Goal: Book appointment/travel/reservation

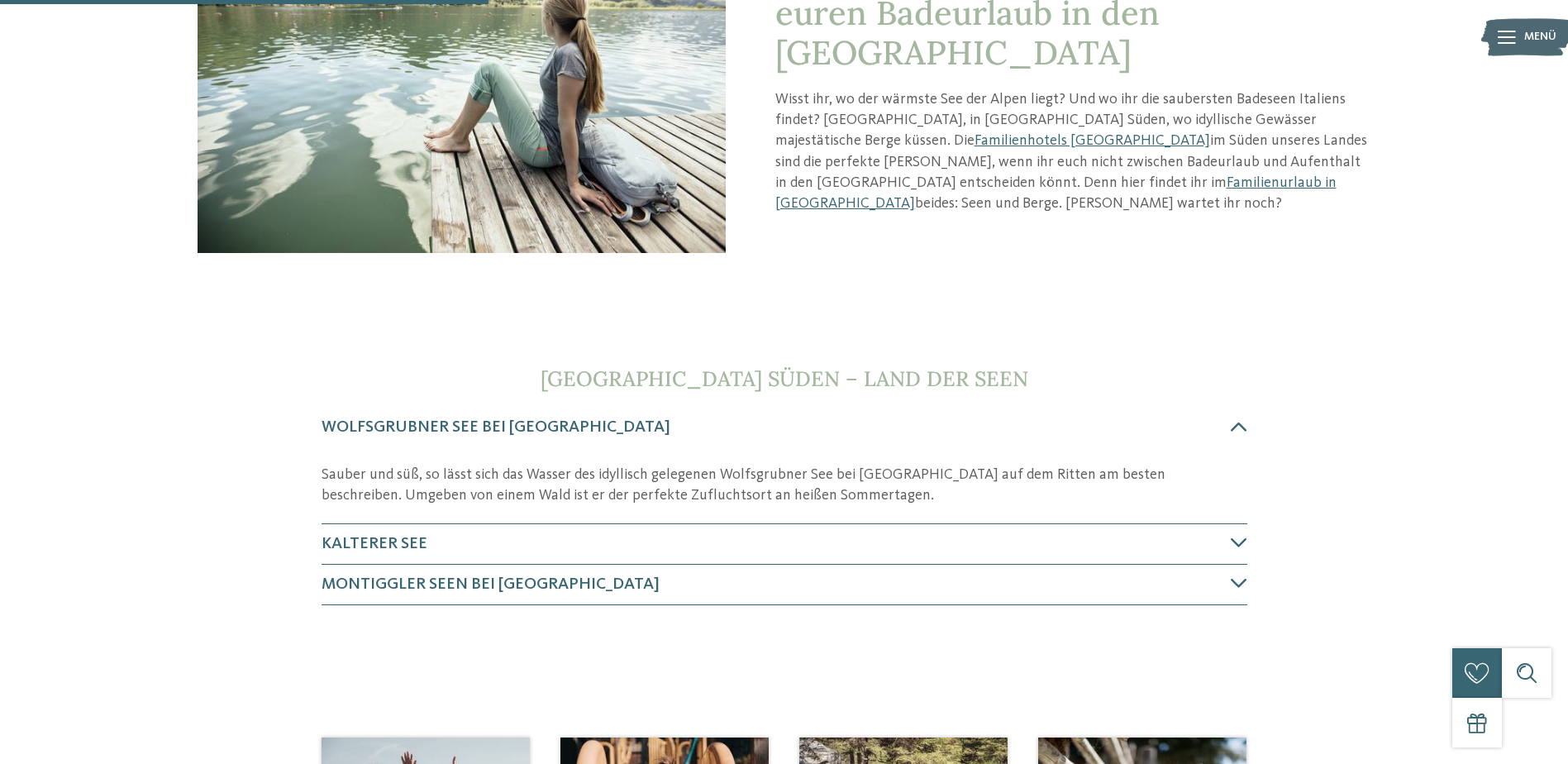
scroll to position [331, 0]
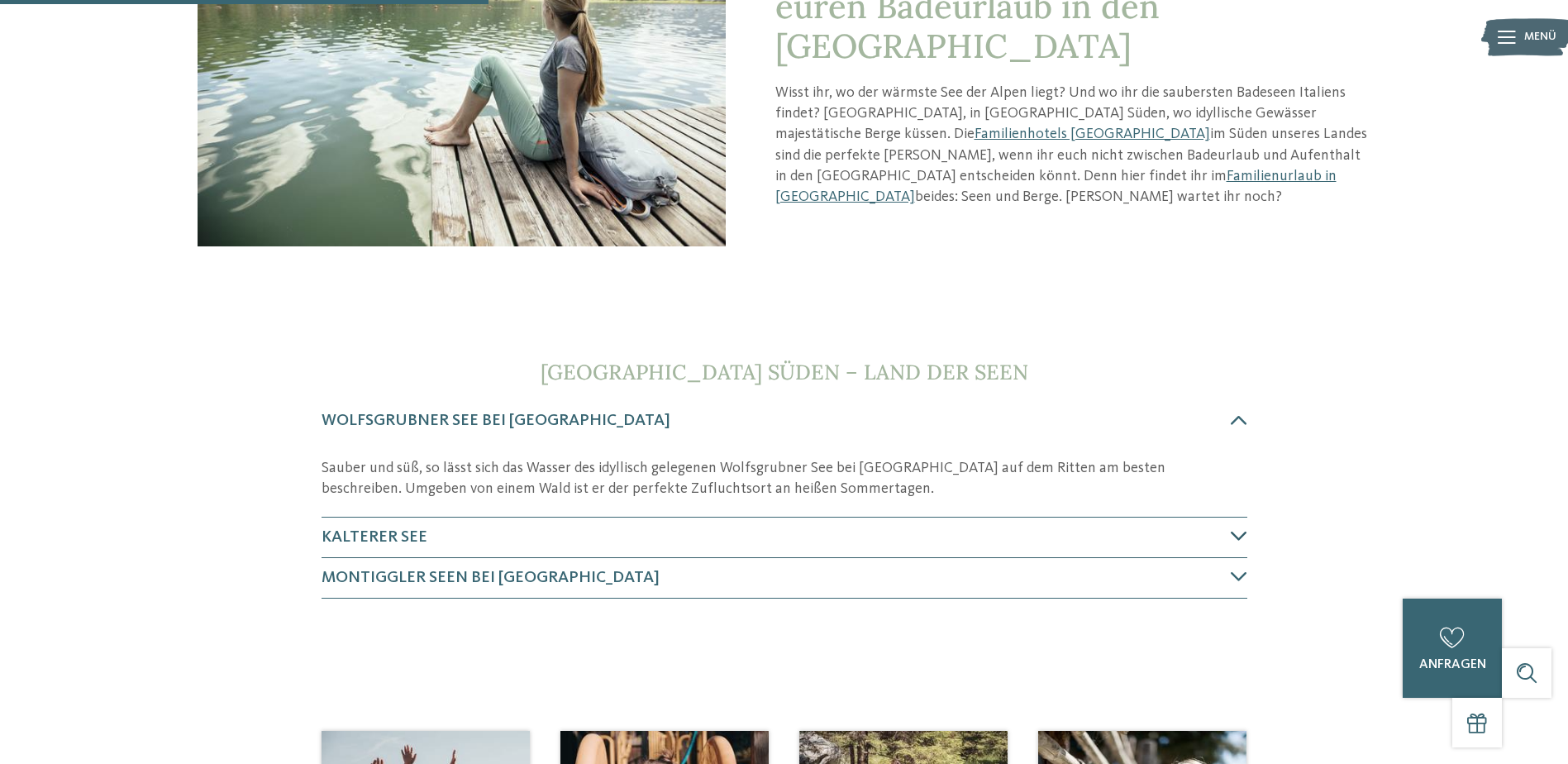
click at [1238, 532] on icon at bounding box center [1239, 535] width 17 height 17
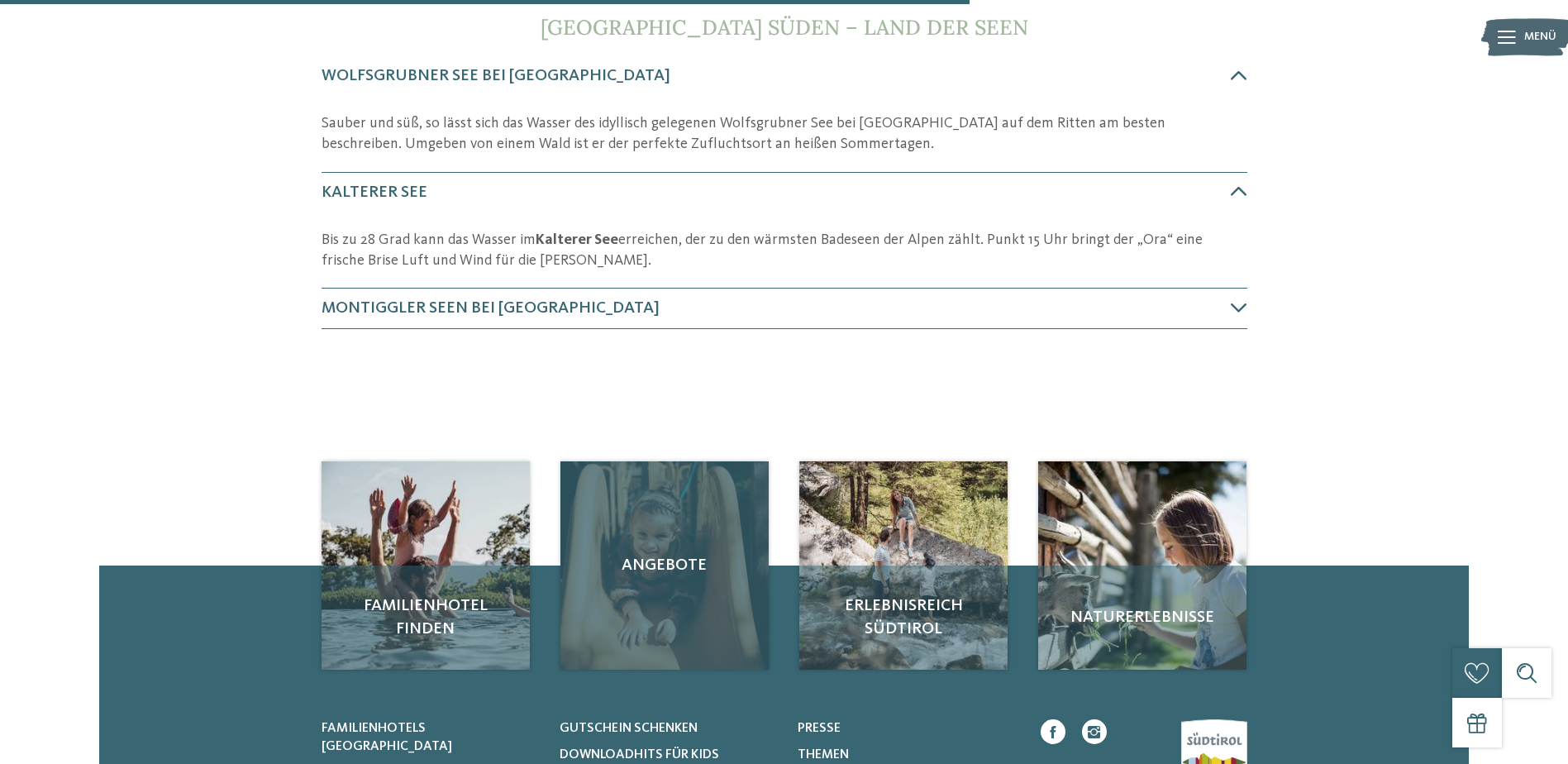
scroll to position [675, 0]
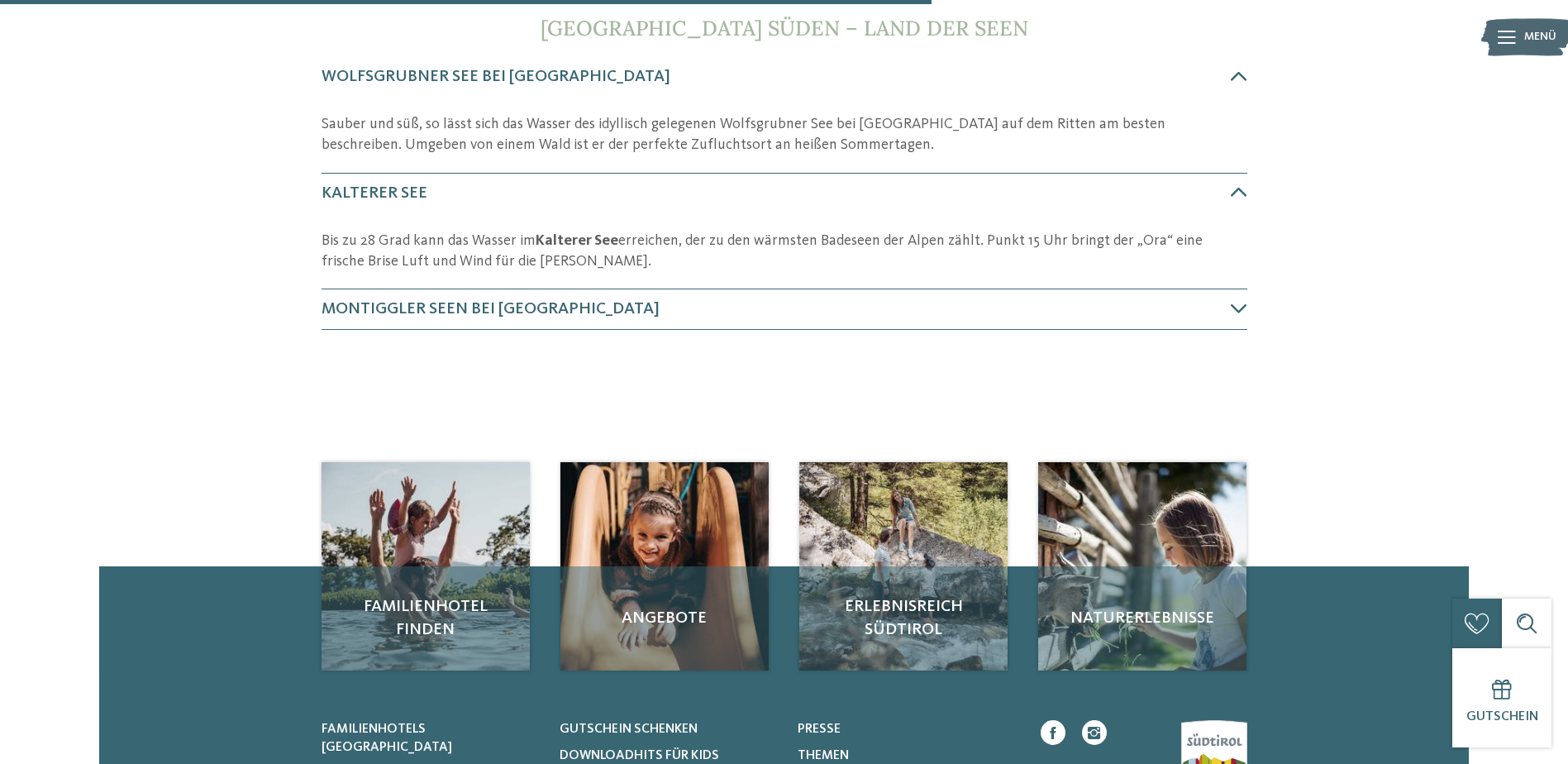
click at [452, 251] on p "Bis zu 28 Grad kann das Wasser im Kalterer See erreichen, der zu den wärmsten B…" at bounding box center [784, 251] width 926 height 41
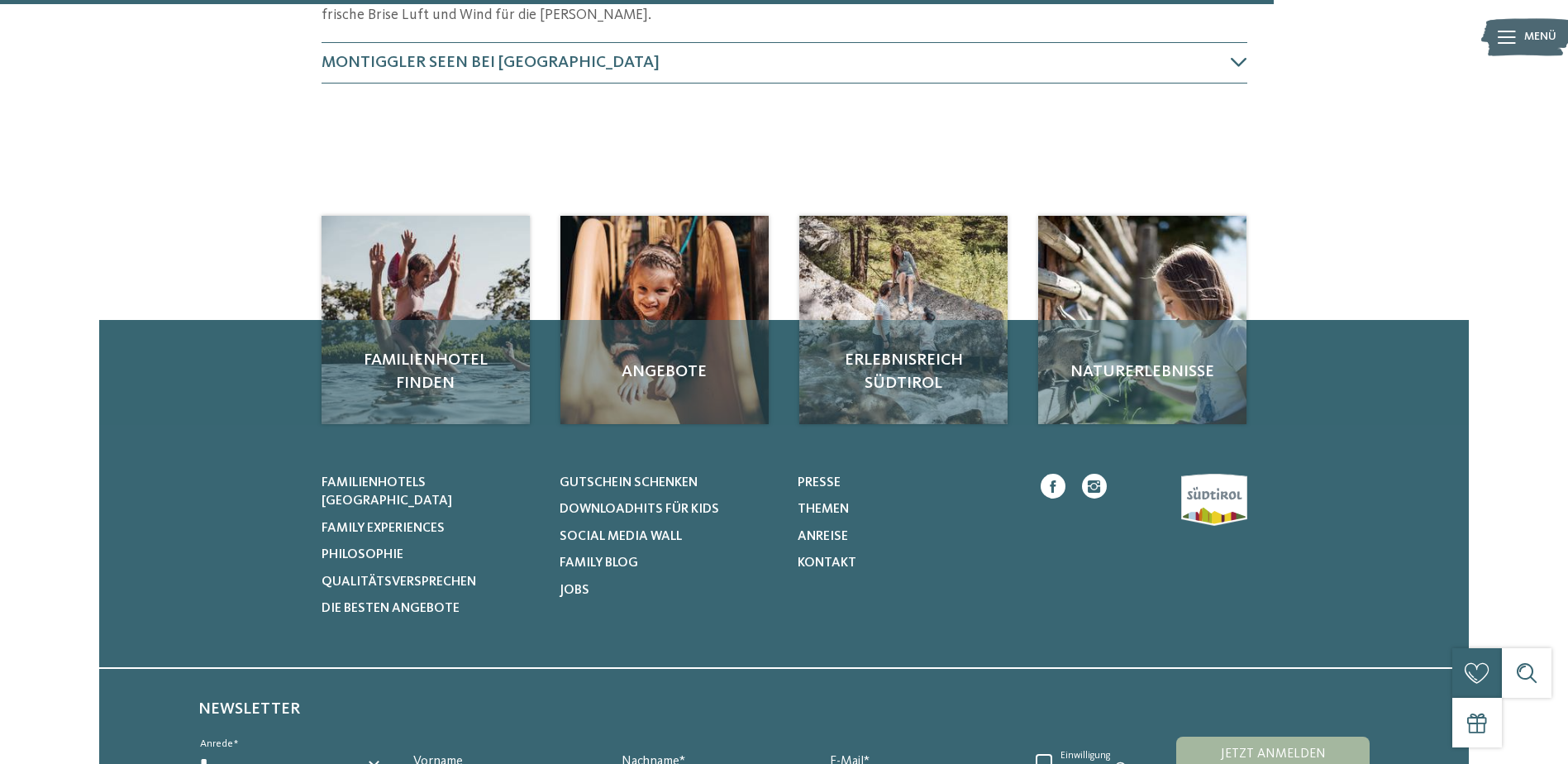
scroll to position [923, 0]
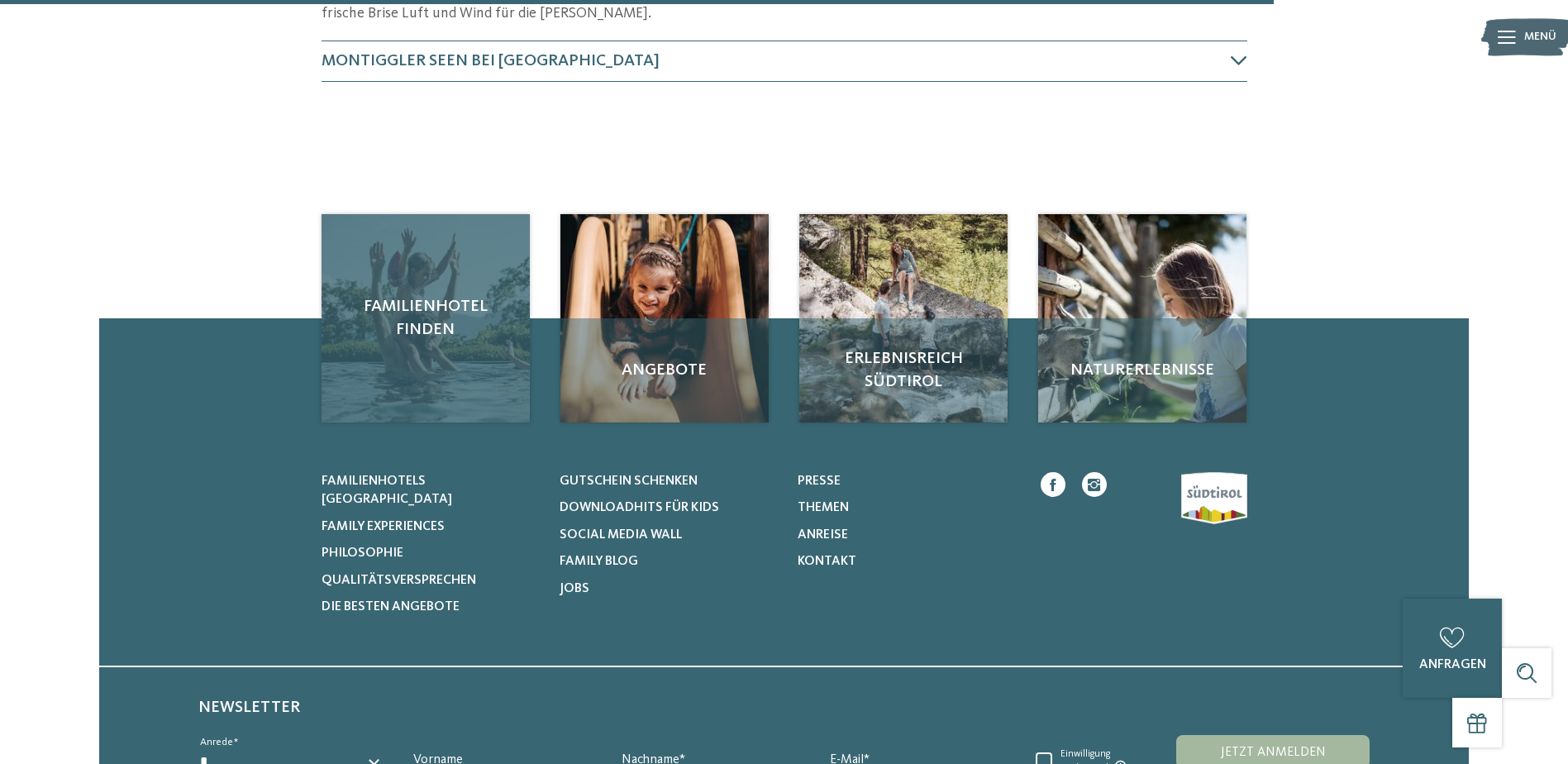
click at [402, 325] on span "Familienhotel finden" at bounding box center [426, 318] width 175 height 46
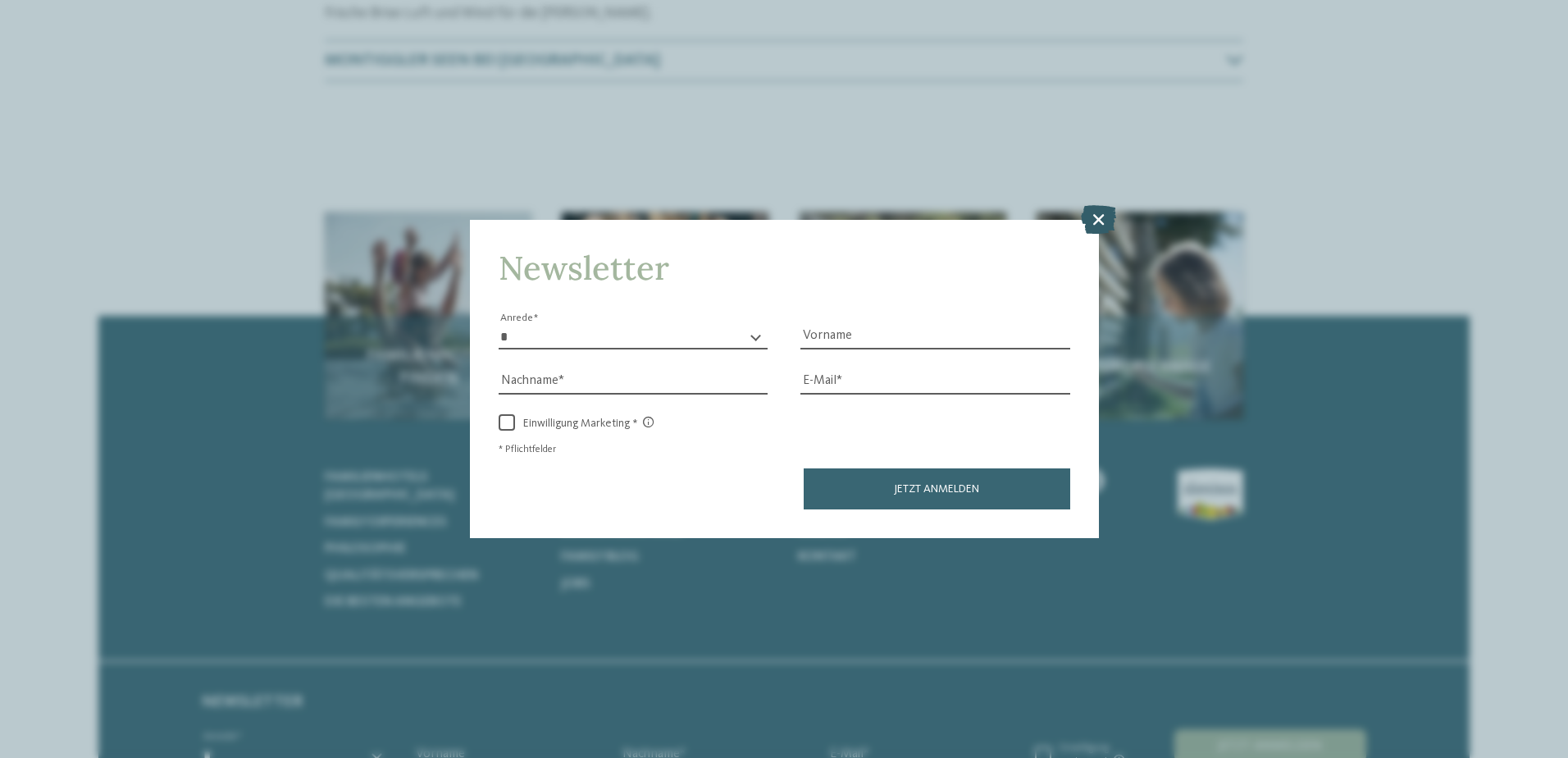
click at [1103, 215] on icon at bounding box center [1098, 218] width 36 height 28
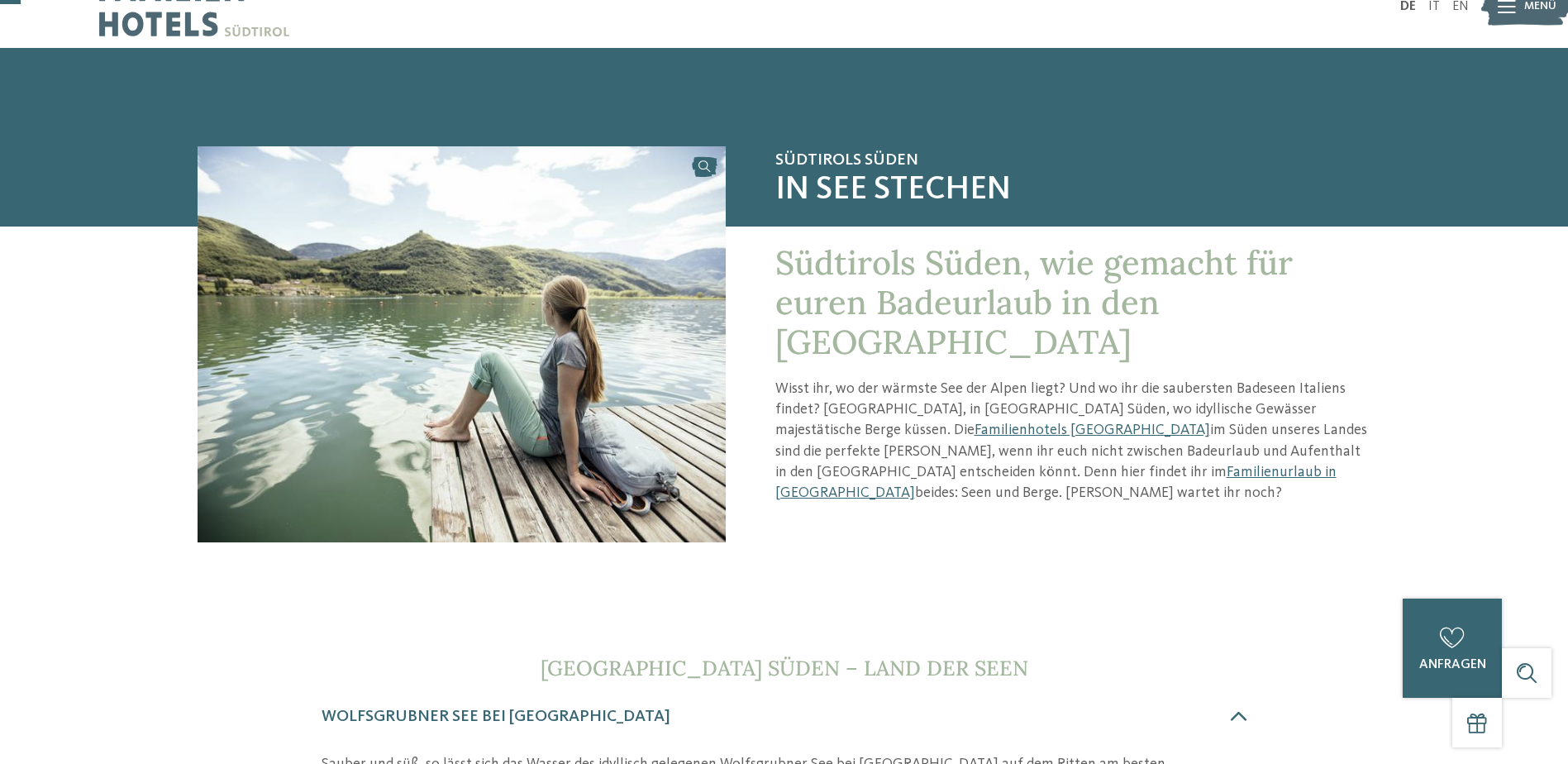
scroll to position [96, 0]
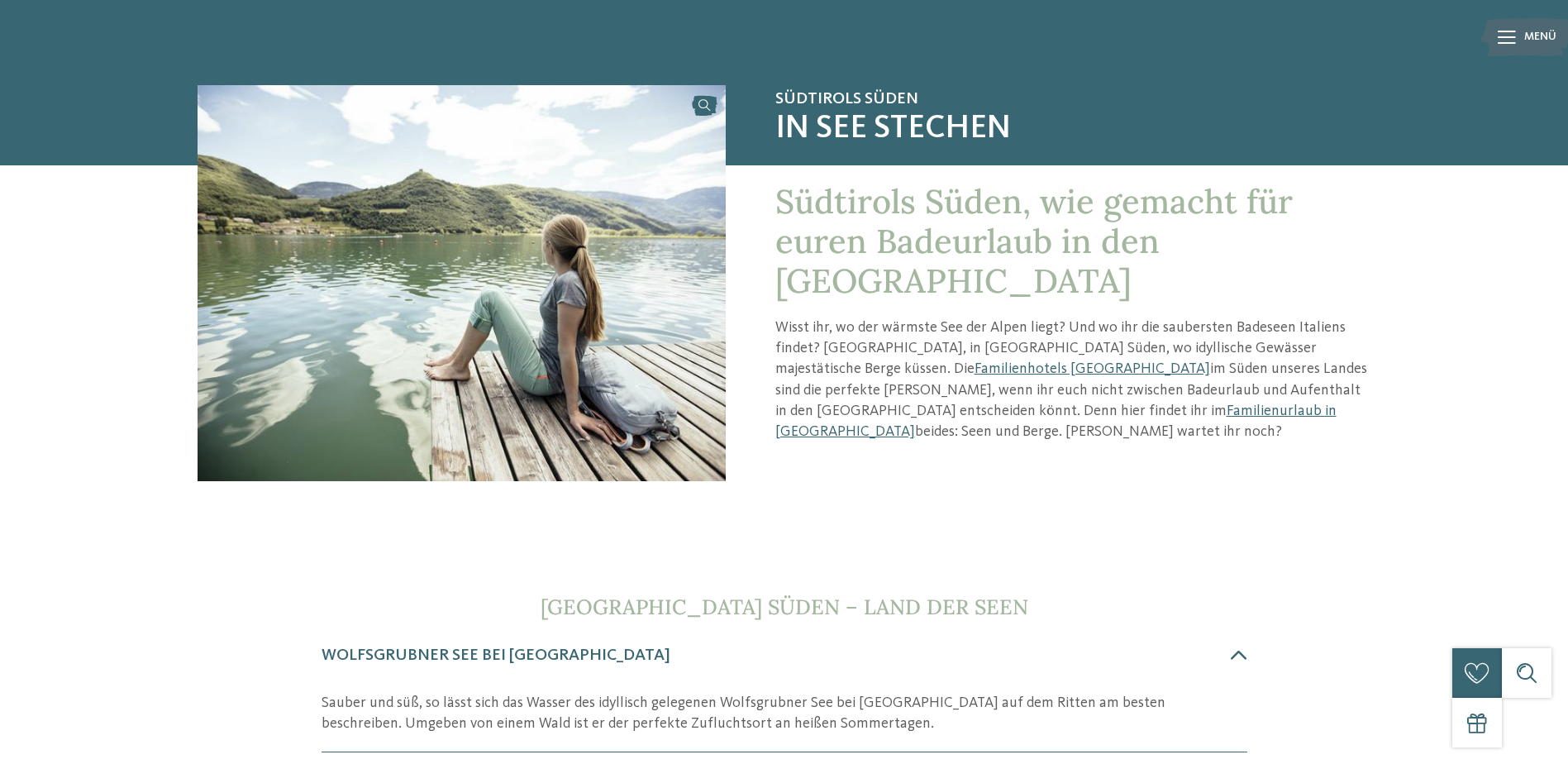
click at [891, 449] on div "Südtirols Süden, wie gemacht für euren Badeurlaub in den Bergen Wisst ihr, wo d…" at bounding box center [1048, 363] width 646 height 396
click at [888, 404] on link "Familienurlaub in Südtirol" at bounding box center [1055, 421] width 561 height 36
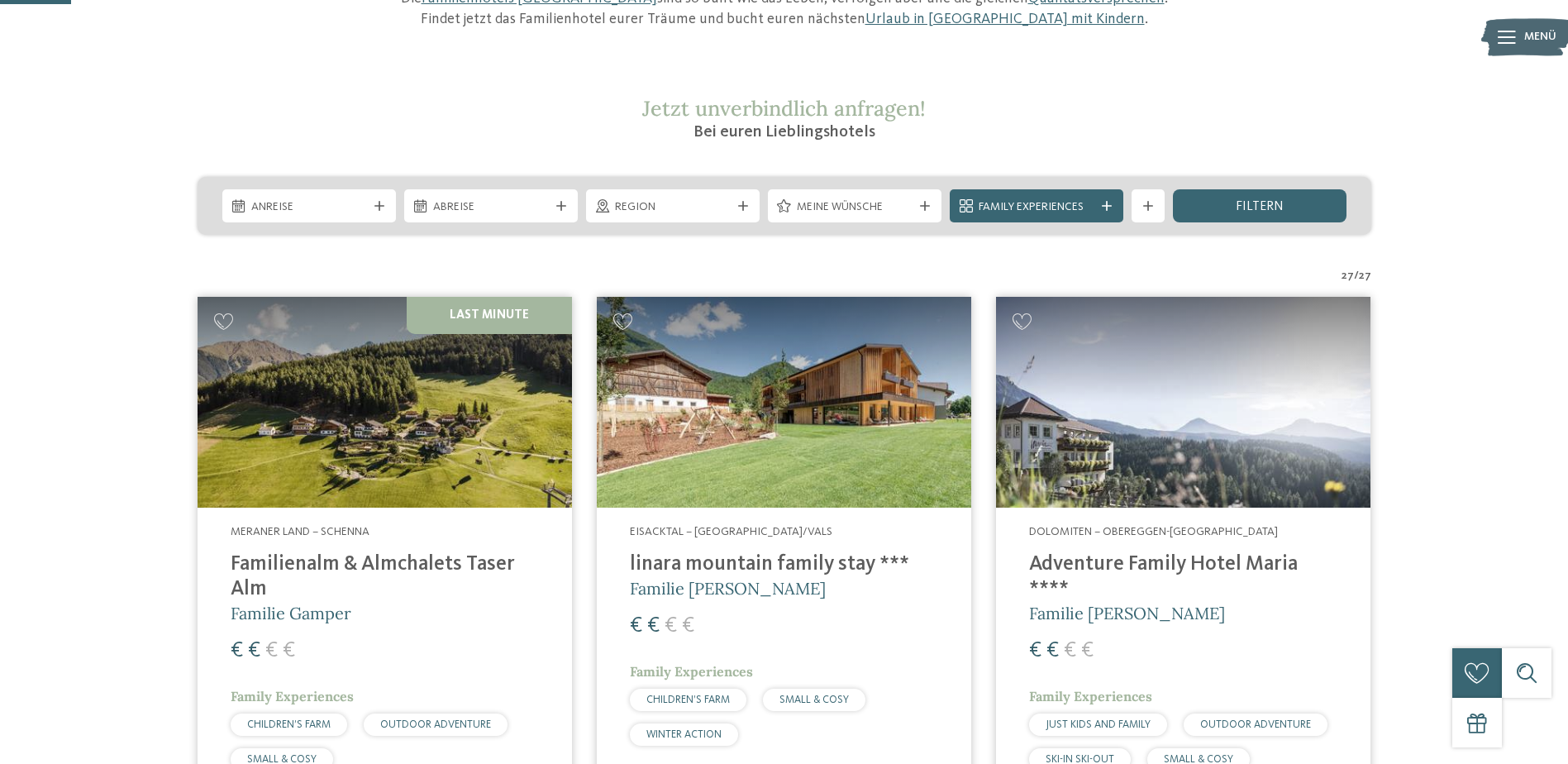
scroll to position [331, 0]
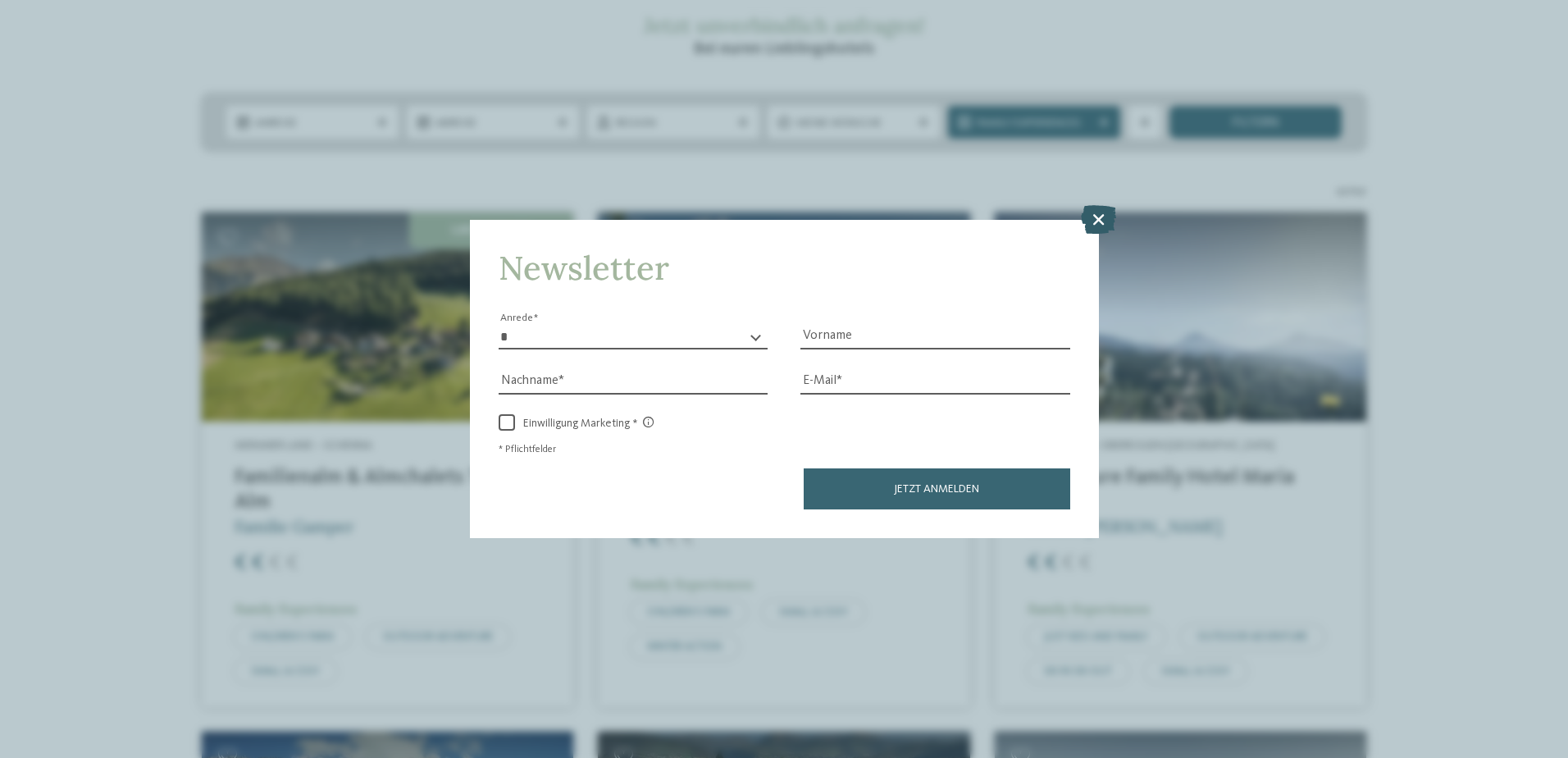
click at [1097, 221] on icon at bounding box center [1098, 218] width 36 height 28
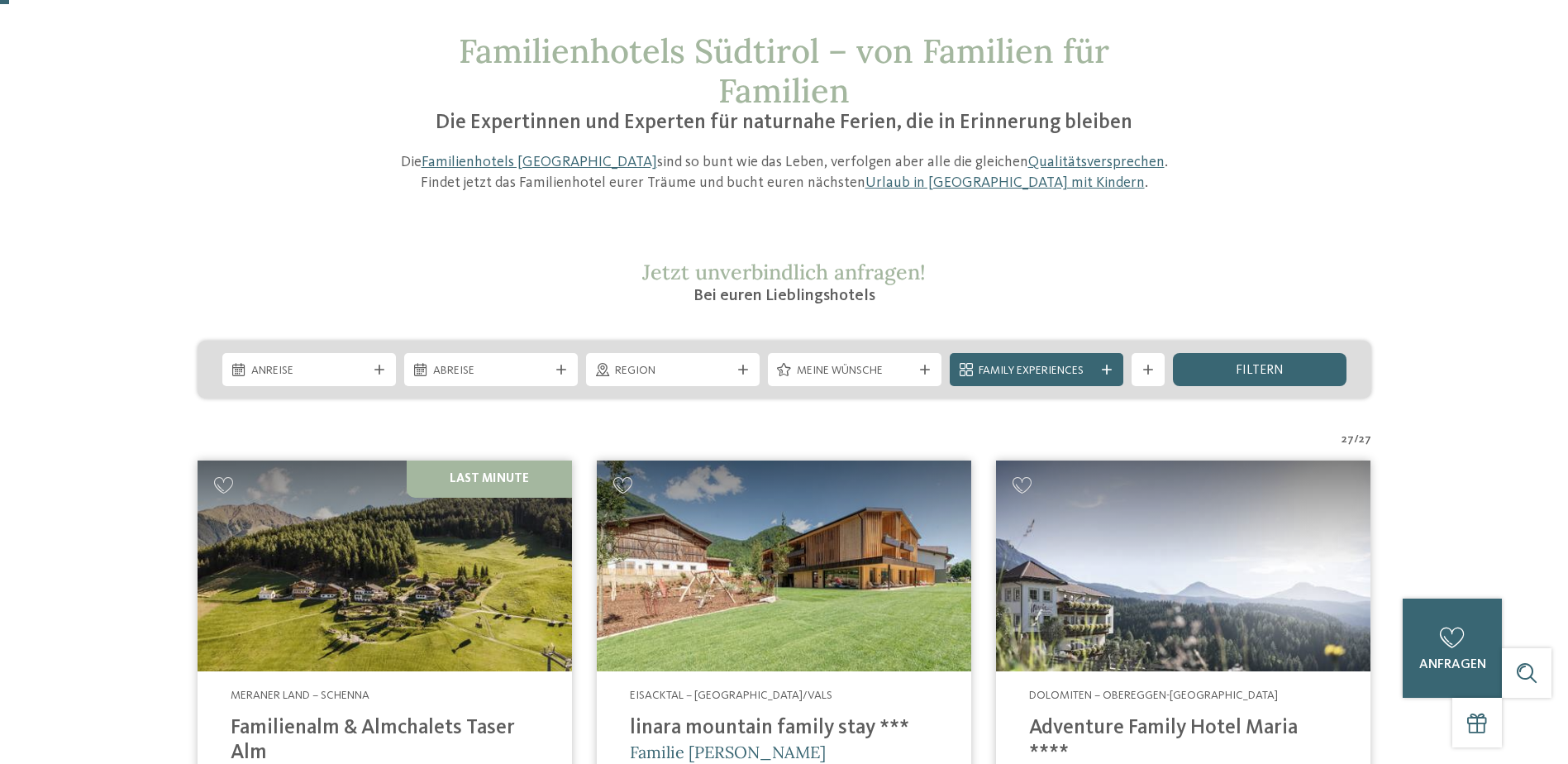
scroll to position [0, 0]
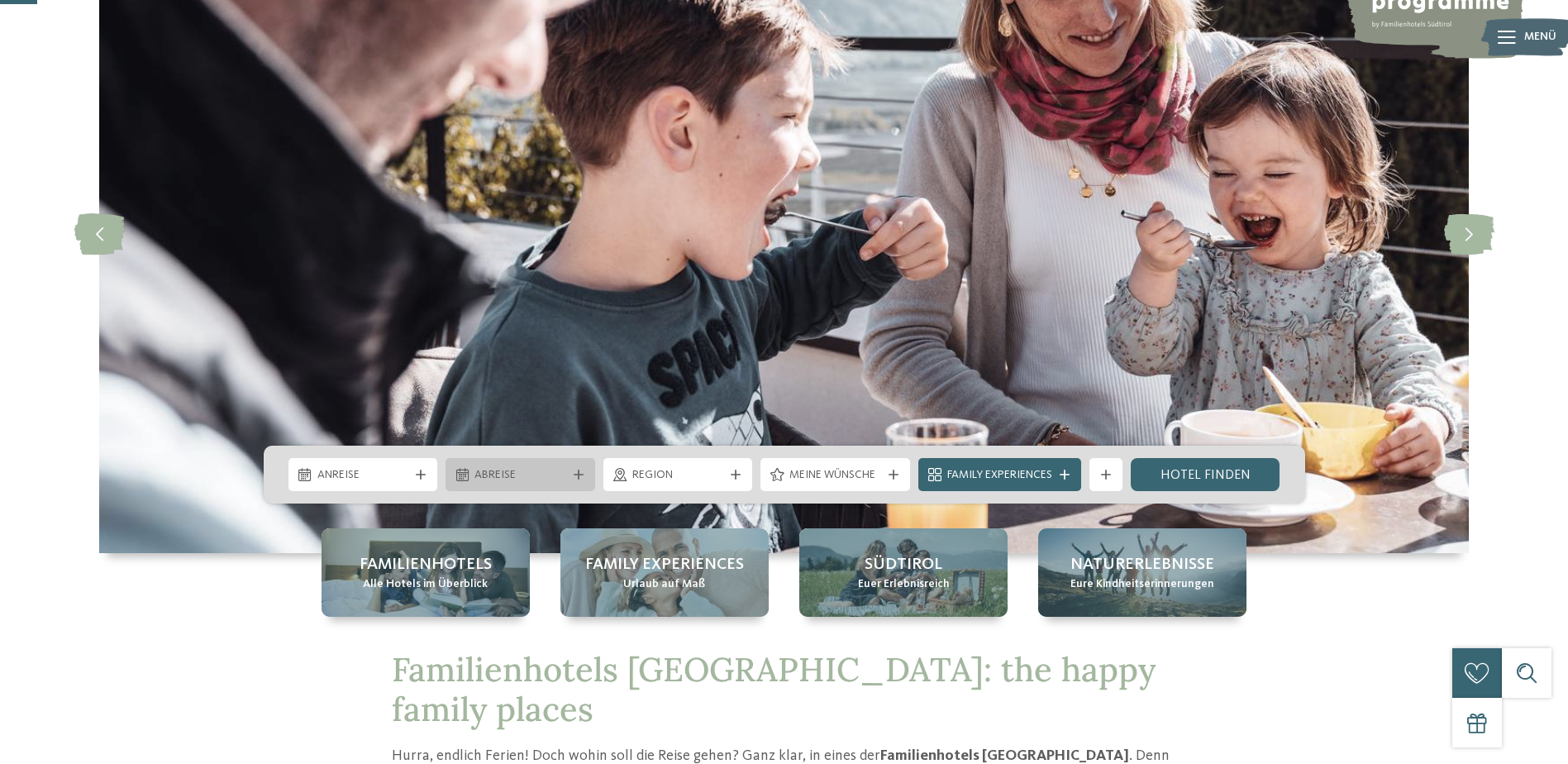
scroll to position [165, 0]
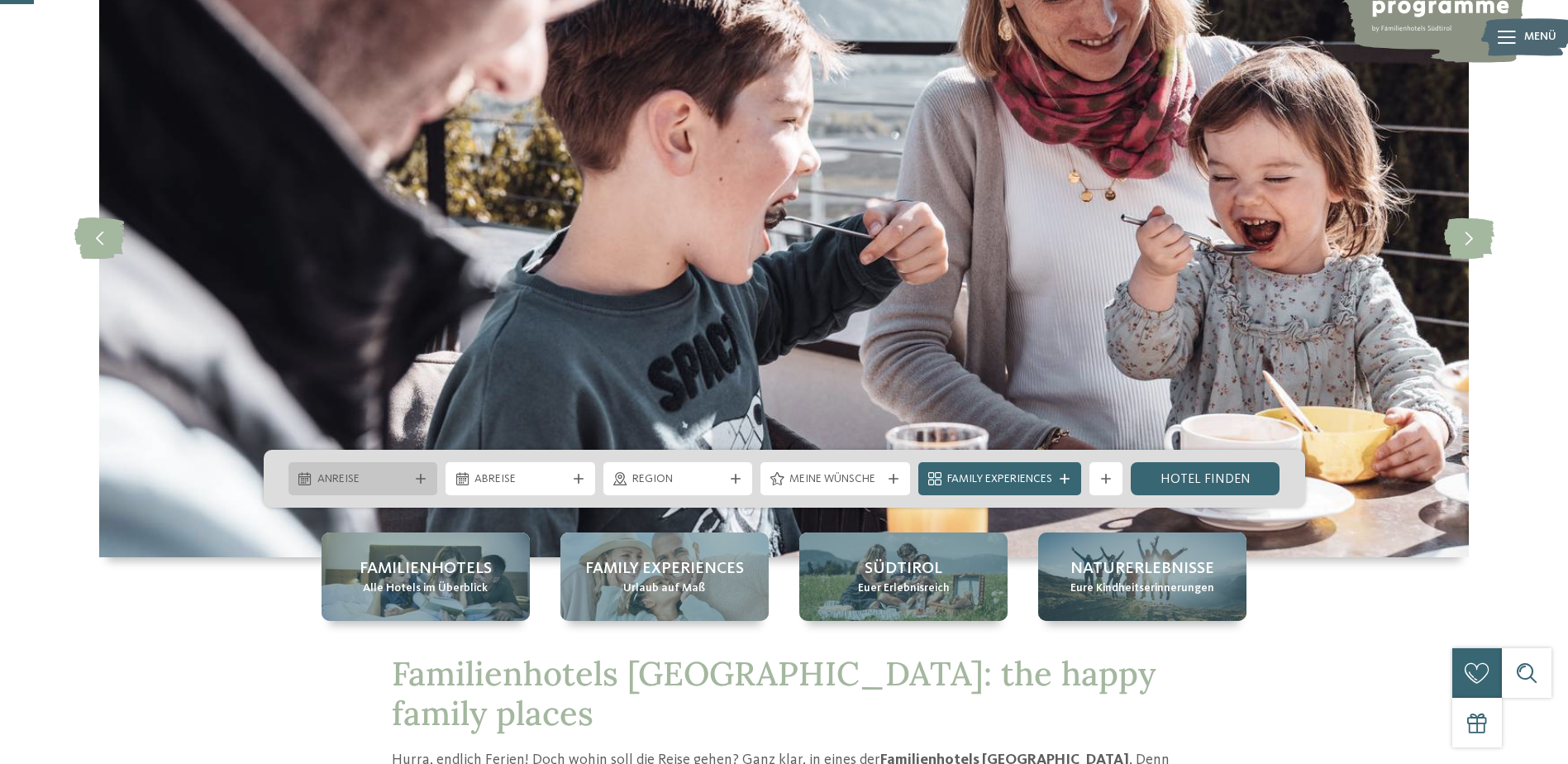
click at [427, 480] on div at bounding box center [421, 478] width 17 height 10
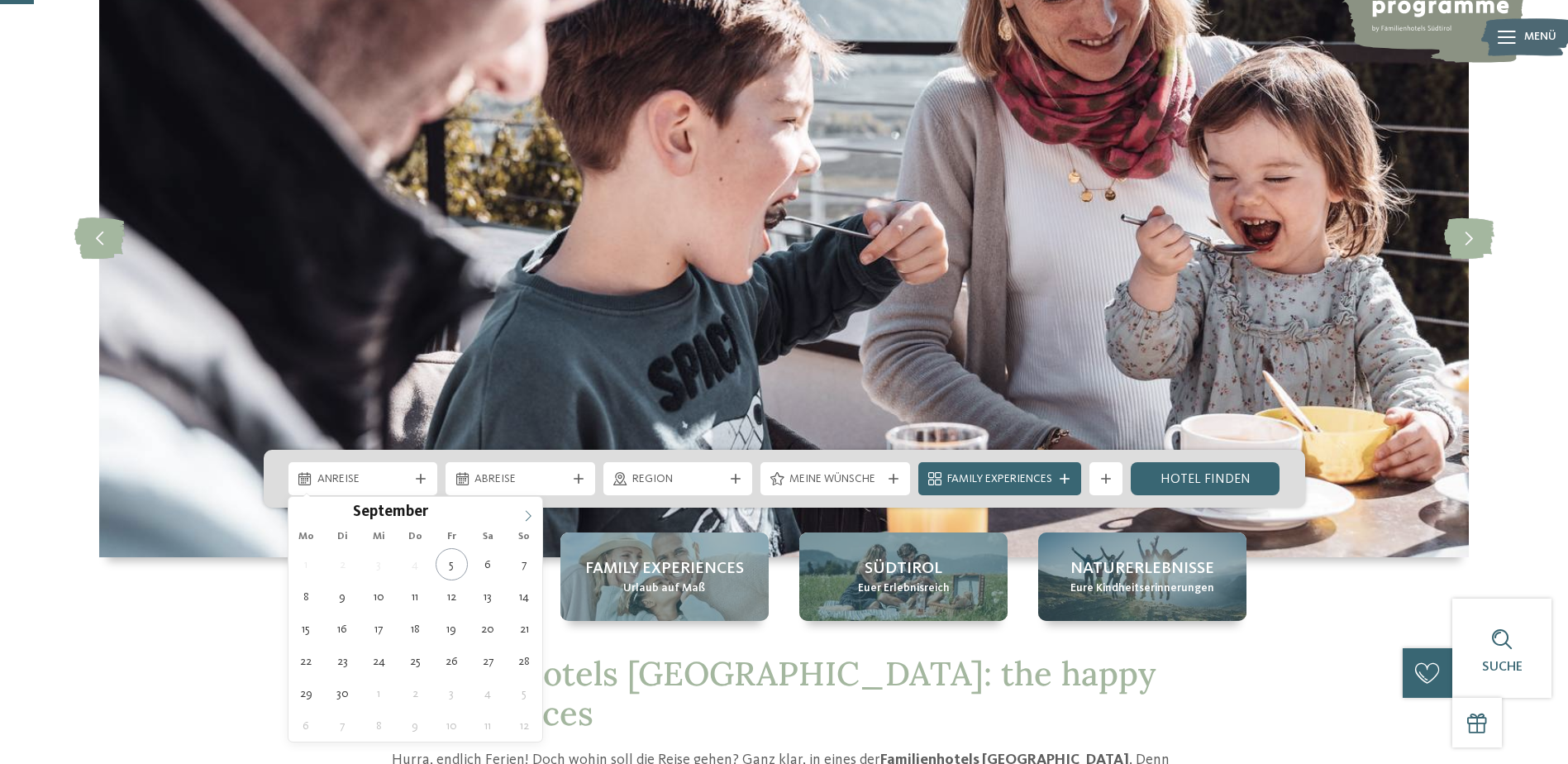
click at [521, 512] on span at bounding box center [528, 511] width 28 height 28
type input "****"
click at [521, 512] on span at bounding box center [528, 511] width 28 height 28
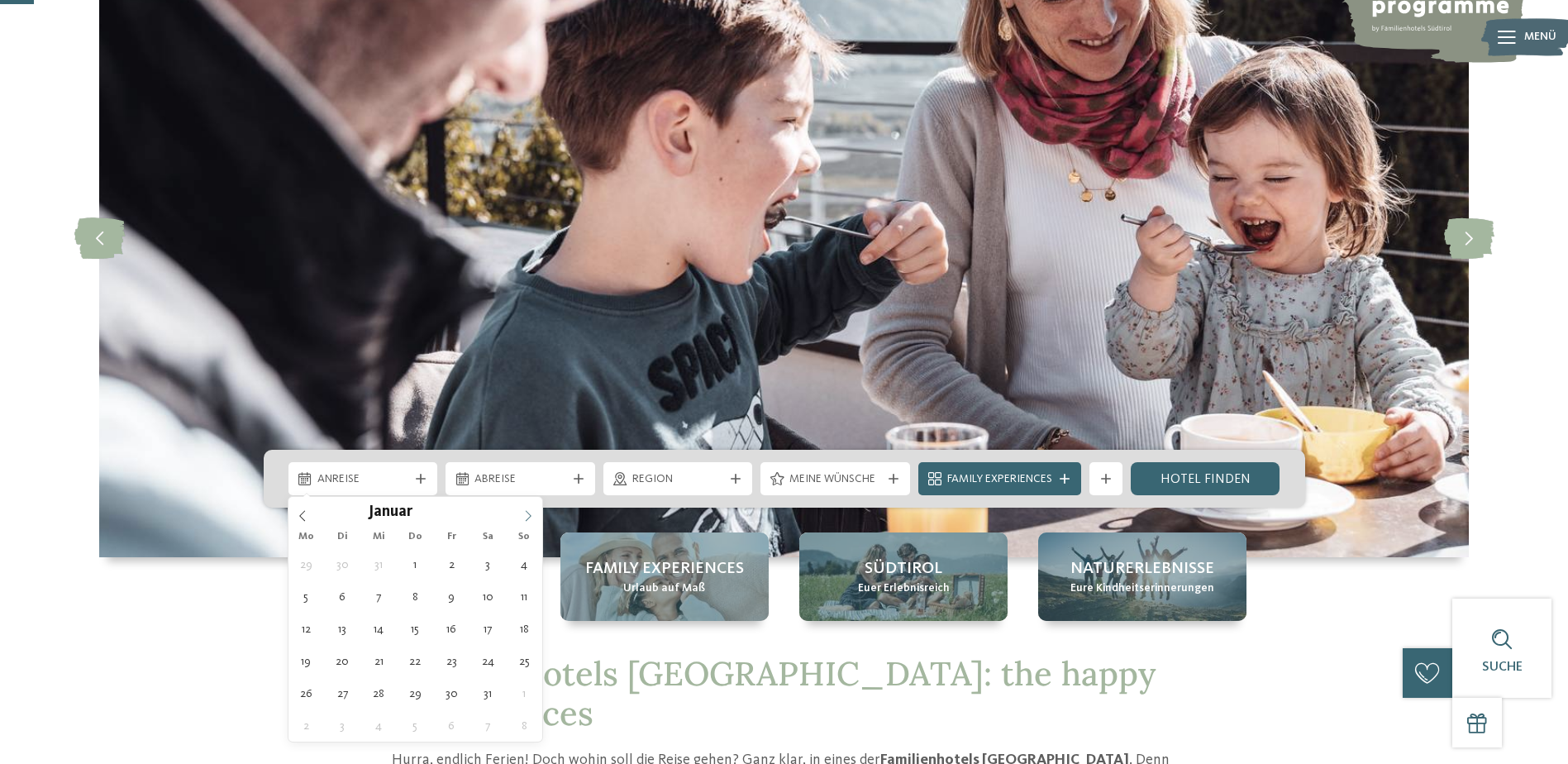
click at [521, 512] on span at bounding box center [528, 511] width 28 height 28
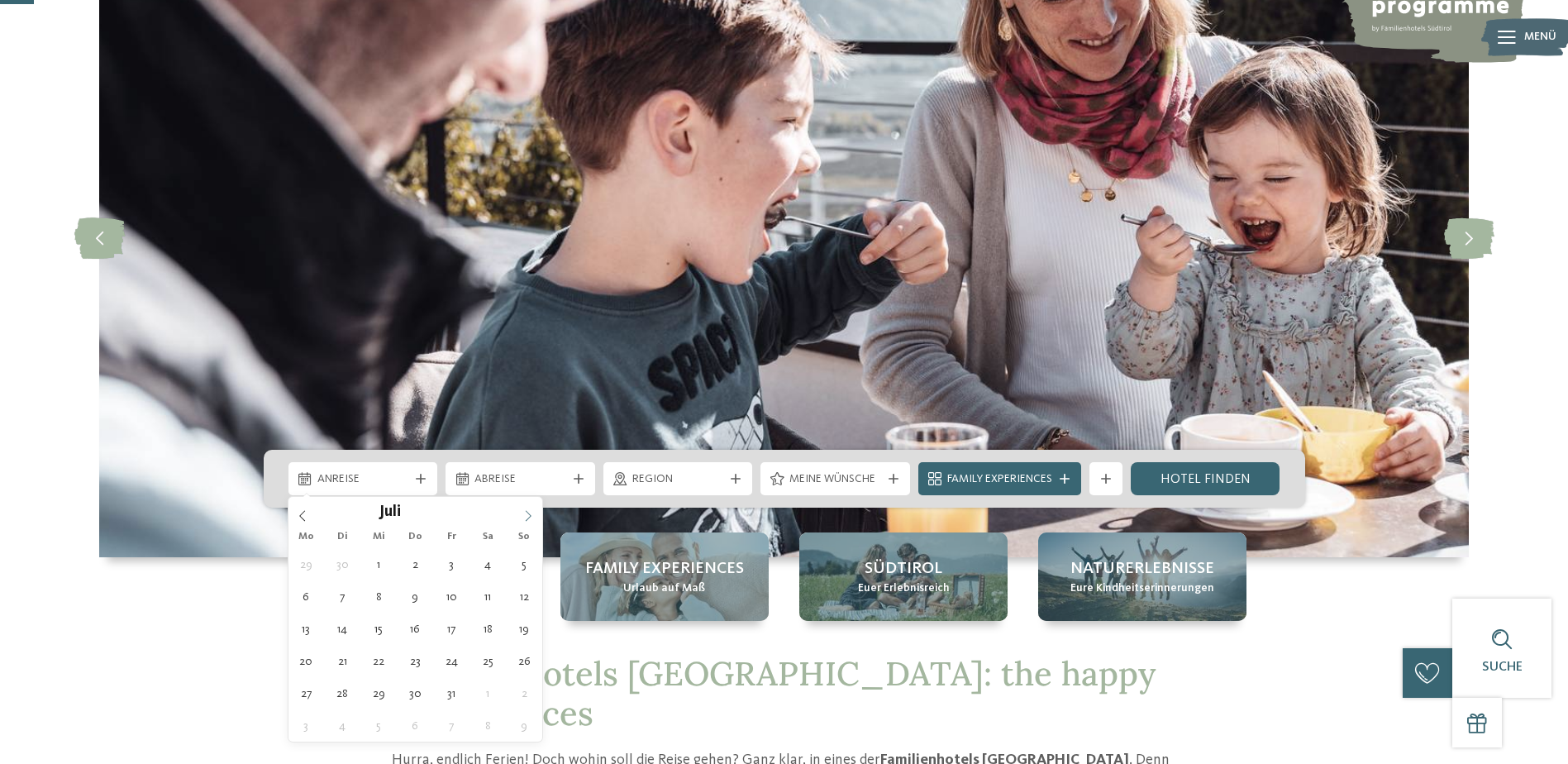
click at [521, 512] on span at bounding box center [528, 511] width 28 height 28
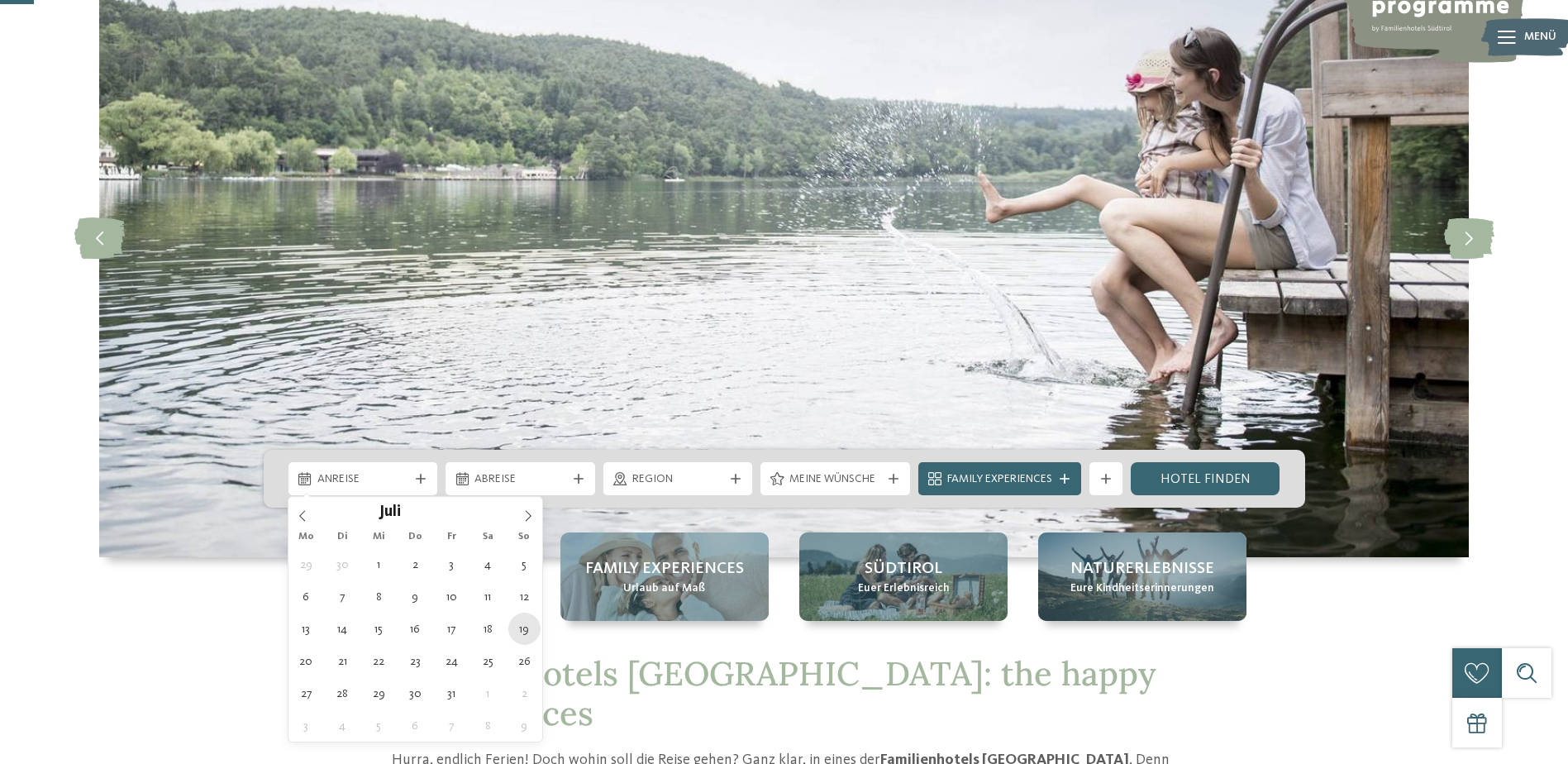
type div "19.07.2026"
type input "****"
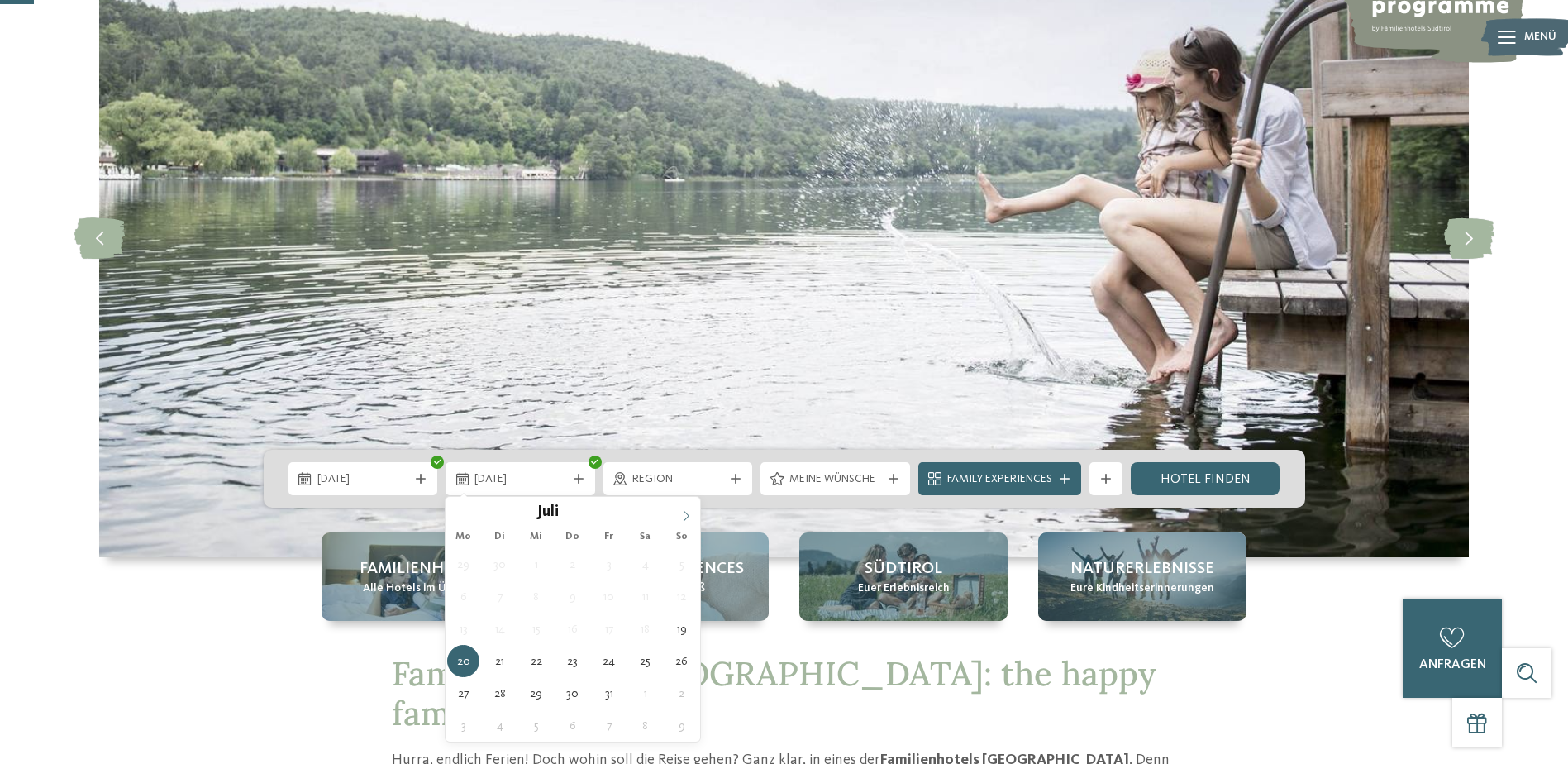
click at [681, 511] on icon at bounding box center [685, 515] width 12 height 12
type div "02.08.2026"
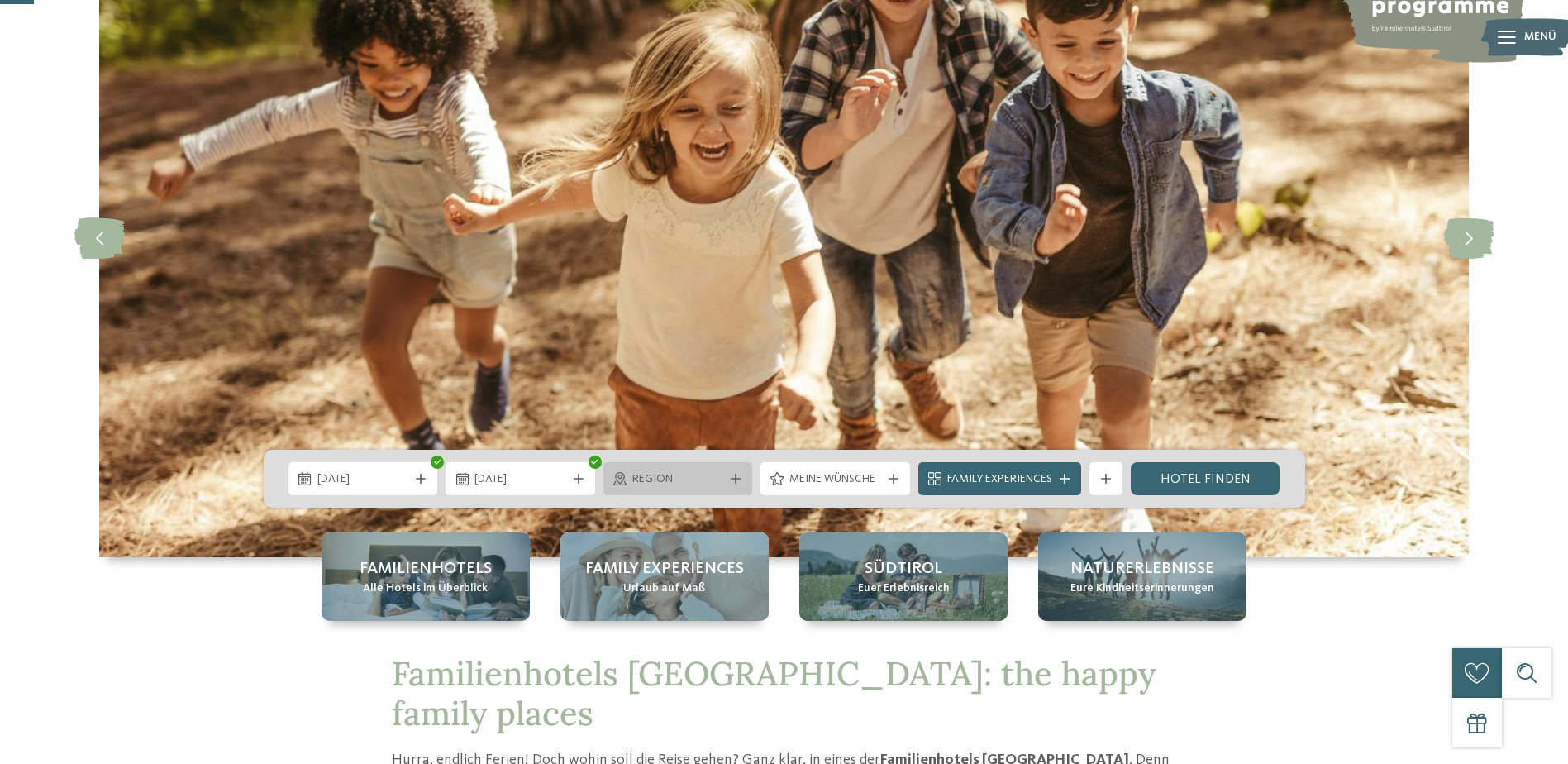
click at [733, 476] on icon at bounding box center [735, 478] width 10 height 10
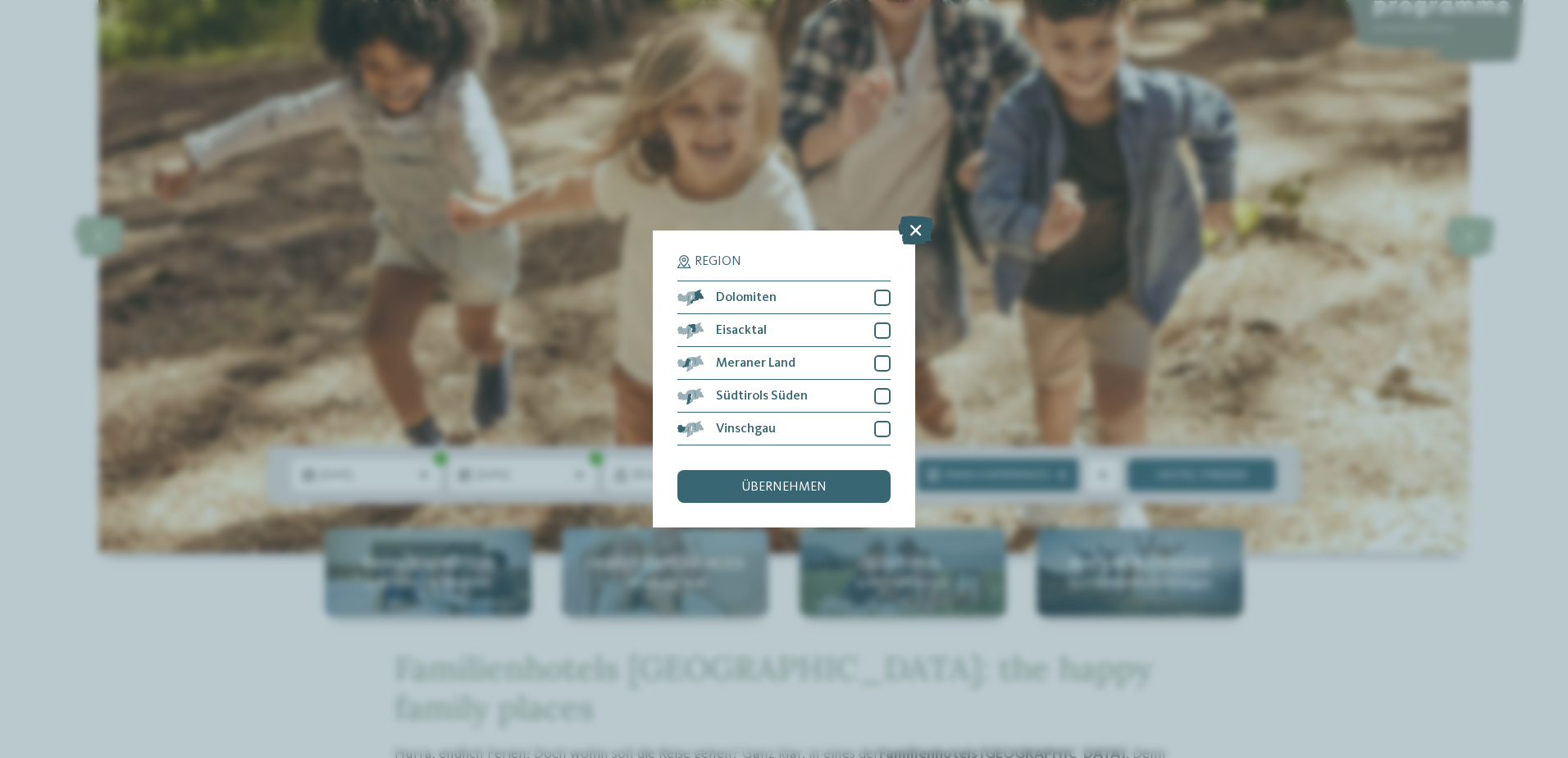
click at [921, 230] on icon at bounding box center [915, 230] width 36 height 28
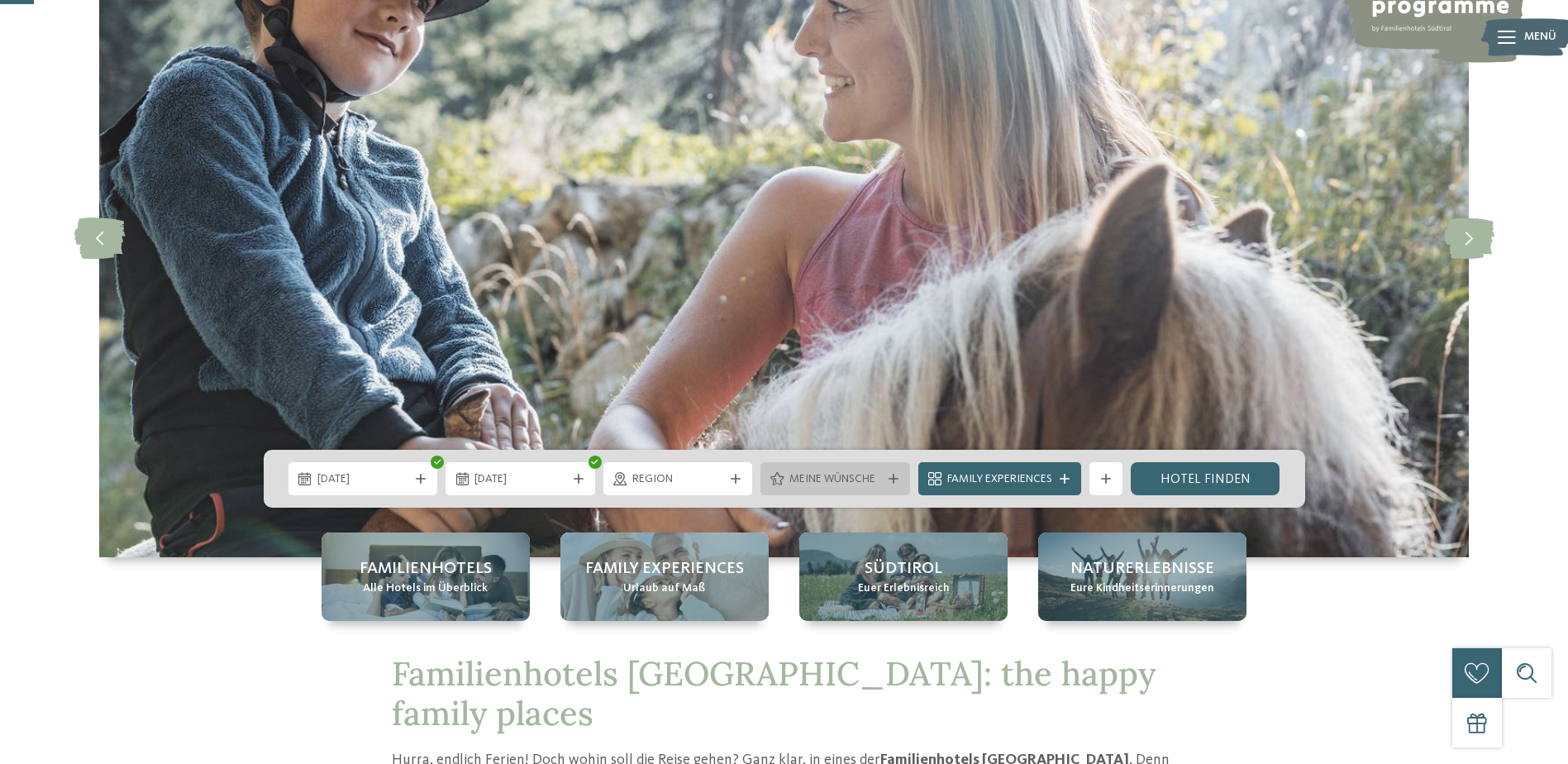
click at [825, 477] on span "Meine Wünsche" at bounding box center [836, 479] width 92 height 17
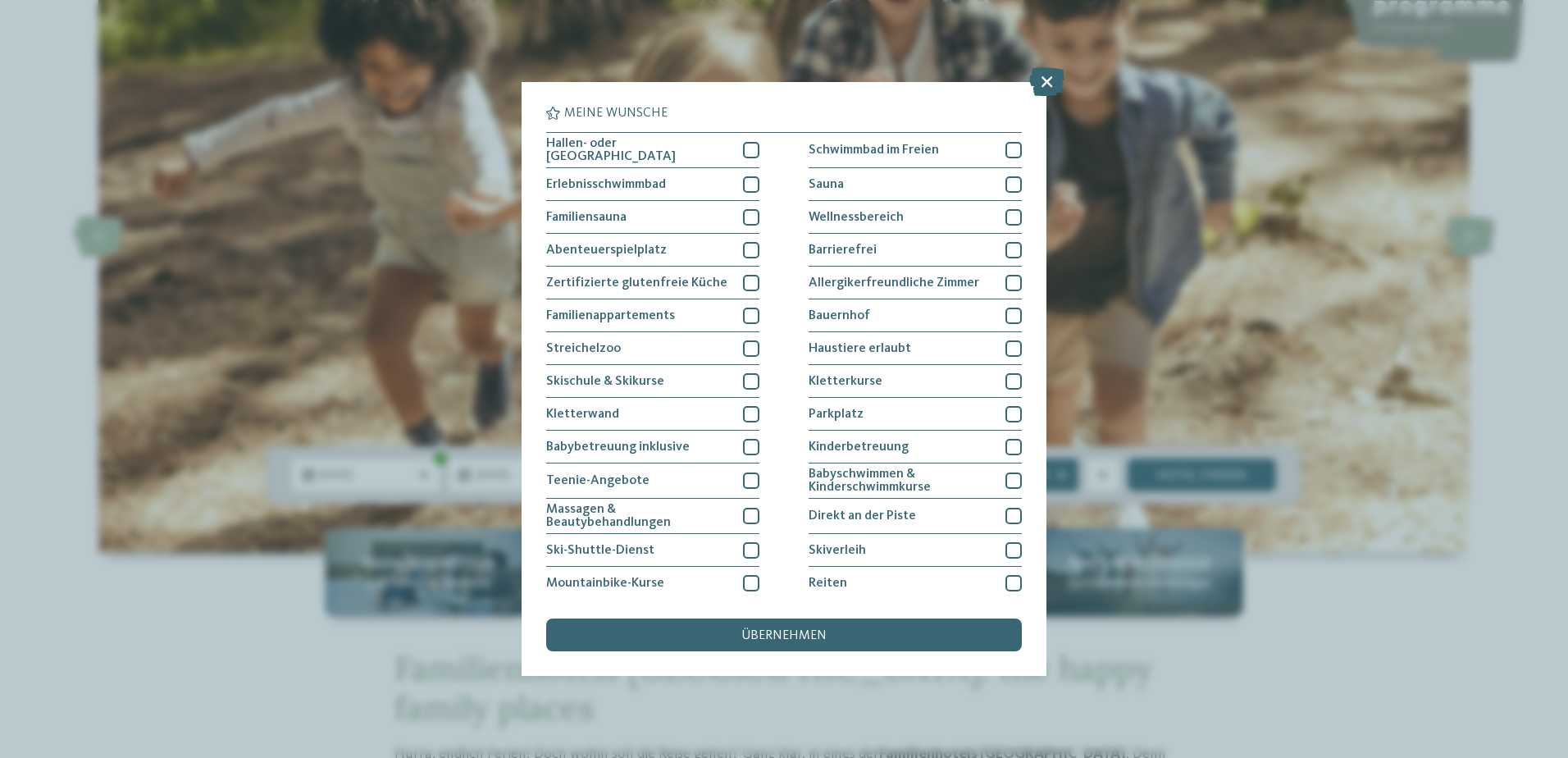
click at [776, 636] on span "übernehmen" at bounding box center [784, 635] width 85 height 13
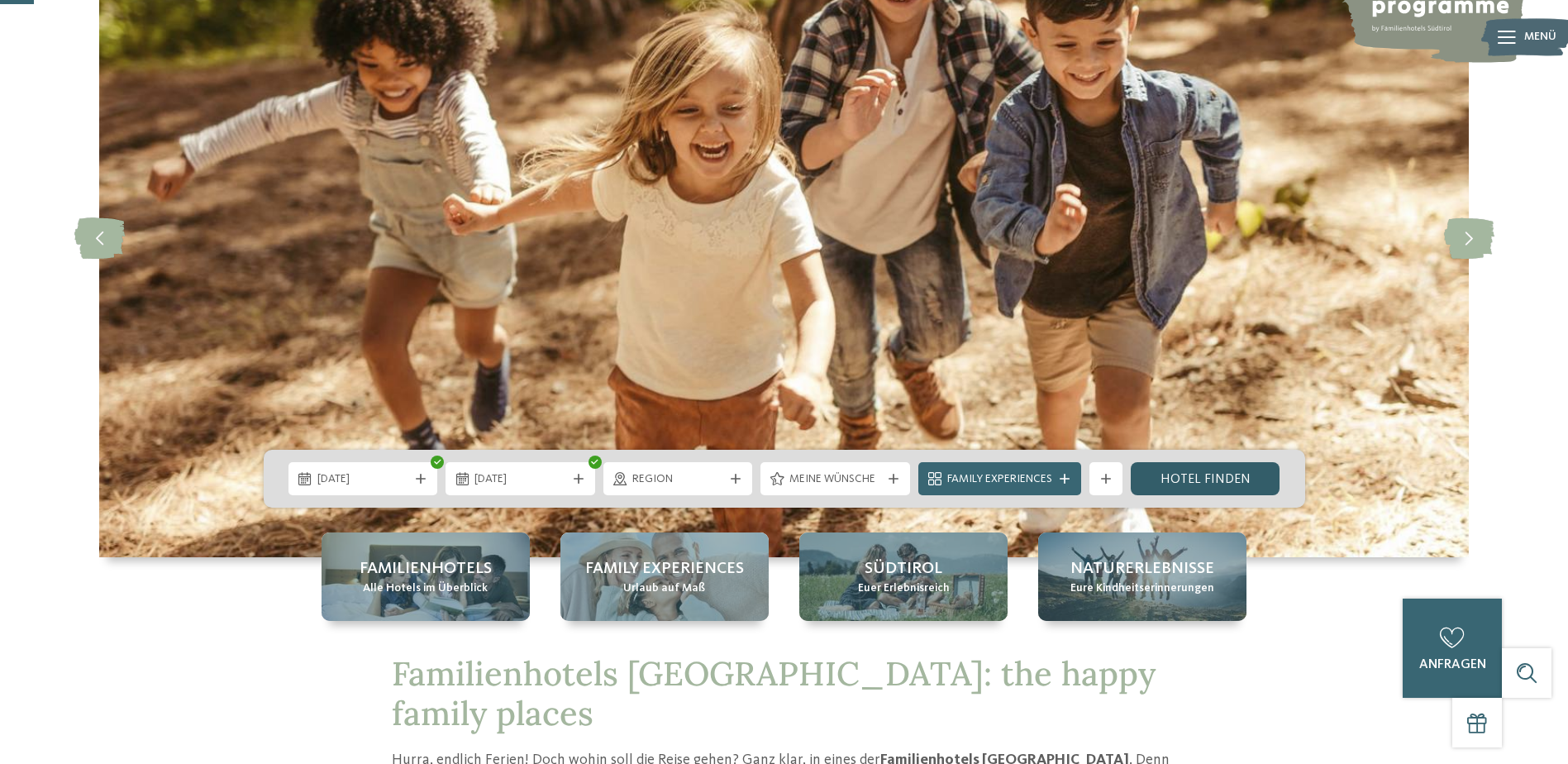
click at [1207, 485] on link "Hotel finden" at bounding box center [1205, 478] width 149 height 33
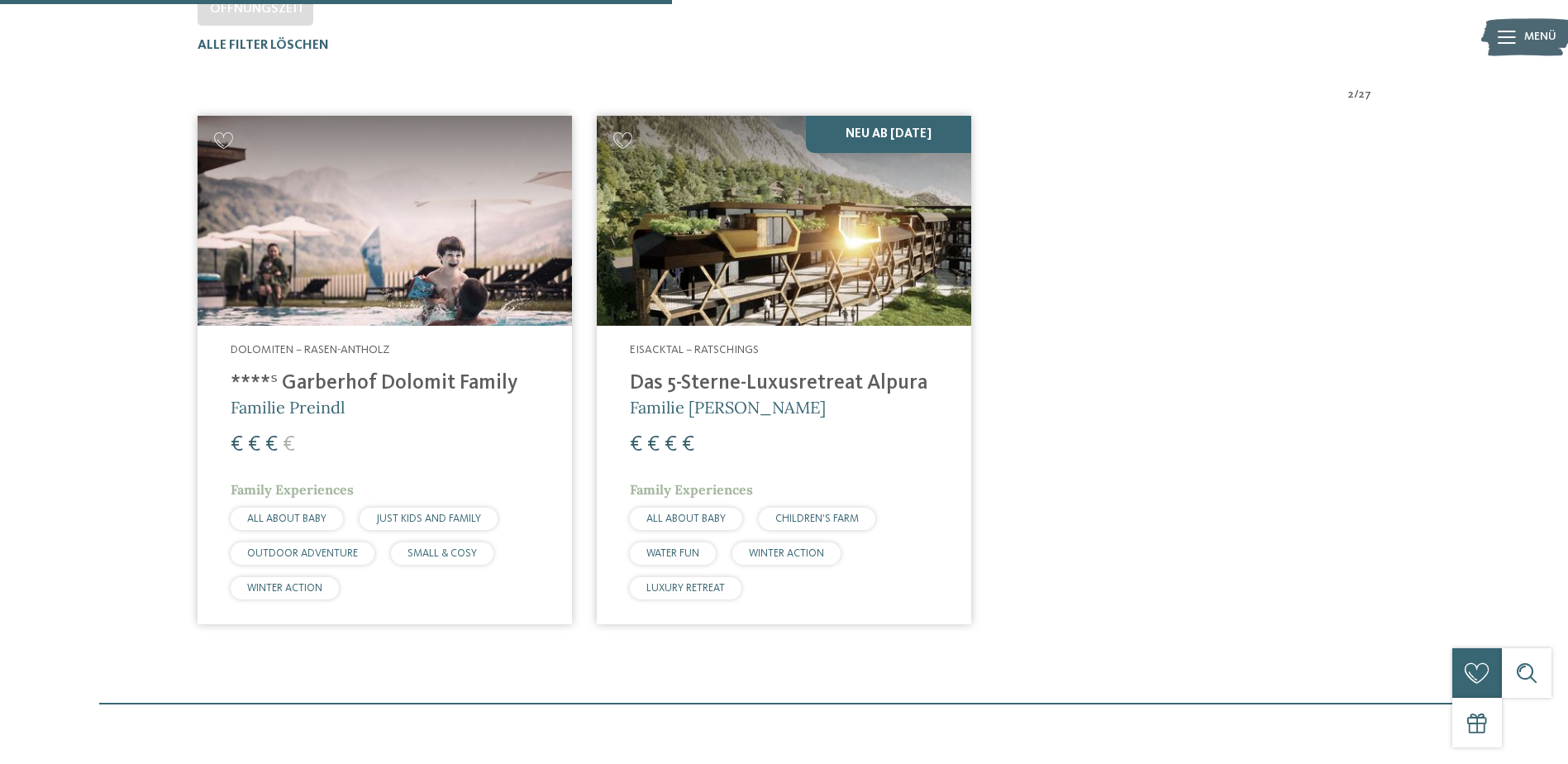
scroll to position [460, 0]
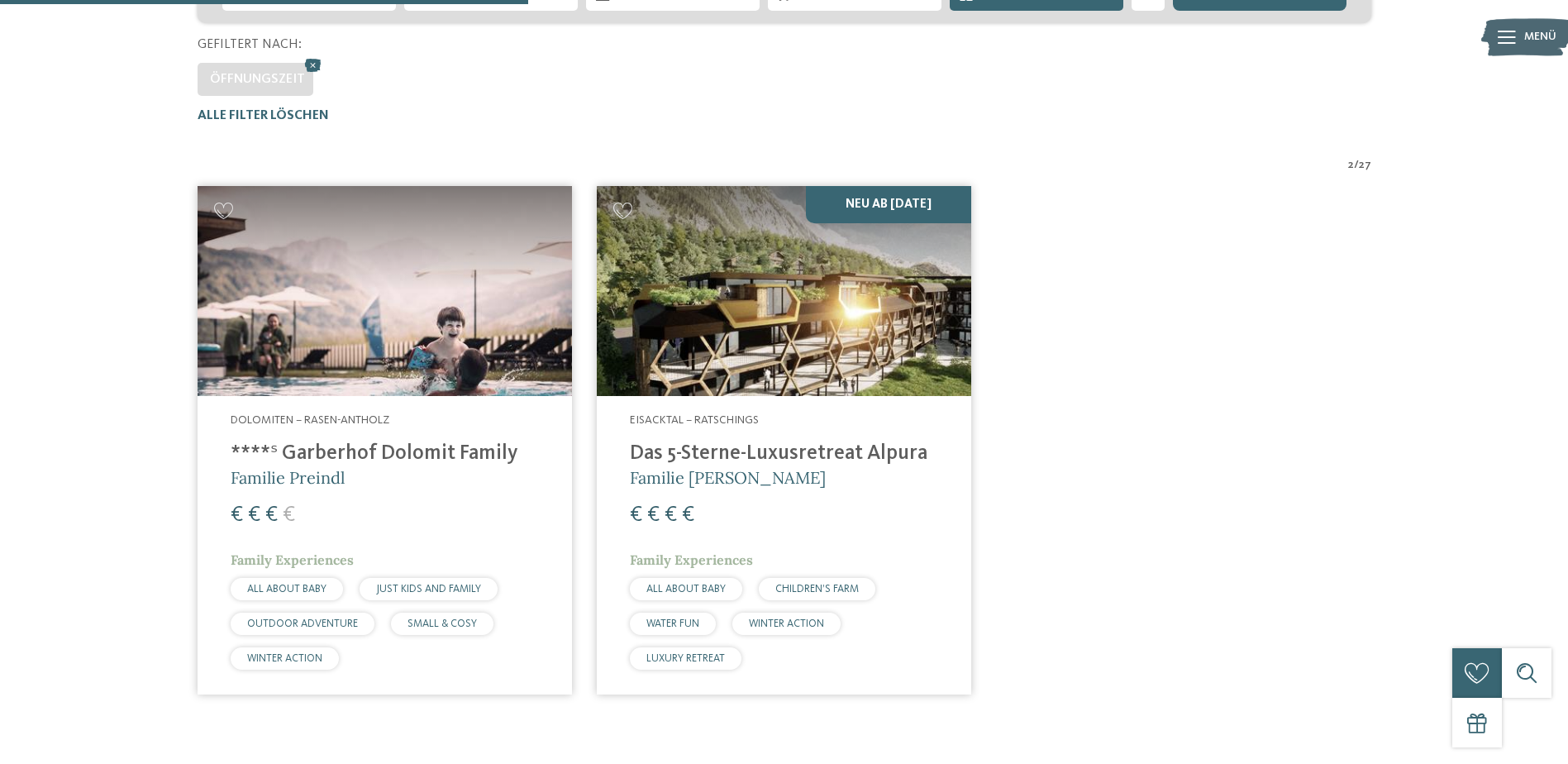
click at [313, 370] on img at bounding box center [384, 291] width 374 height 211
click at [393, 448] on h4 "****ˢ Garberhof Dolomit Family" at bounding box center [384, 453] width 309 height 25
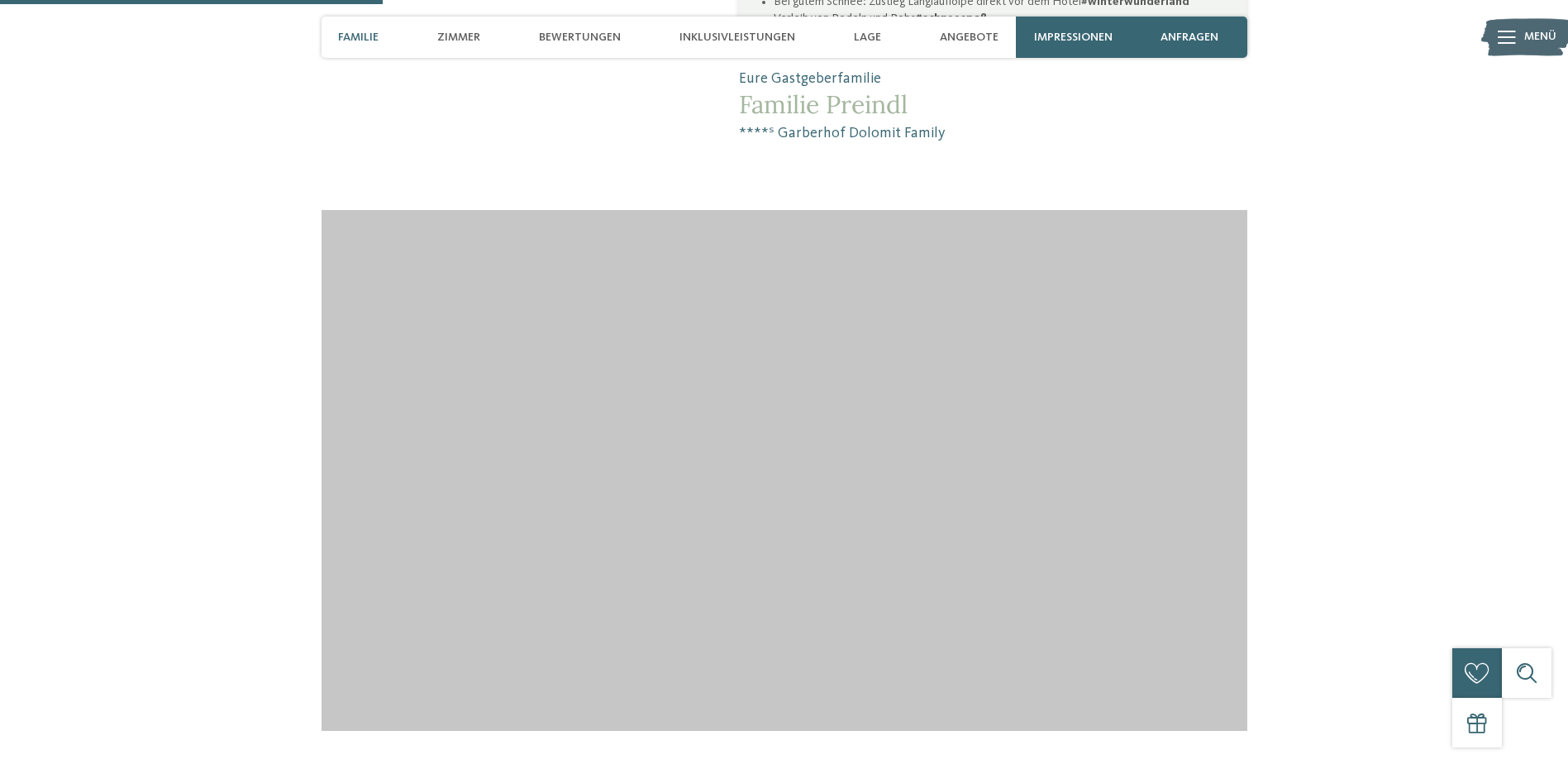
scroll to position [1653, 0]
